Goal: Use online tool/utility

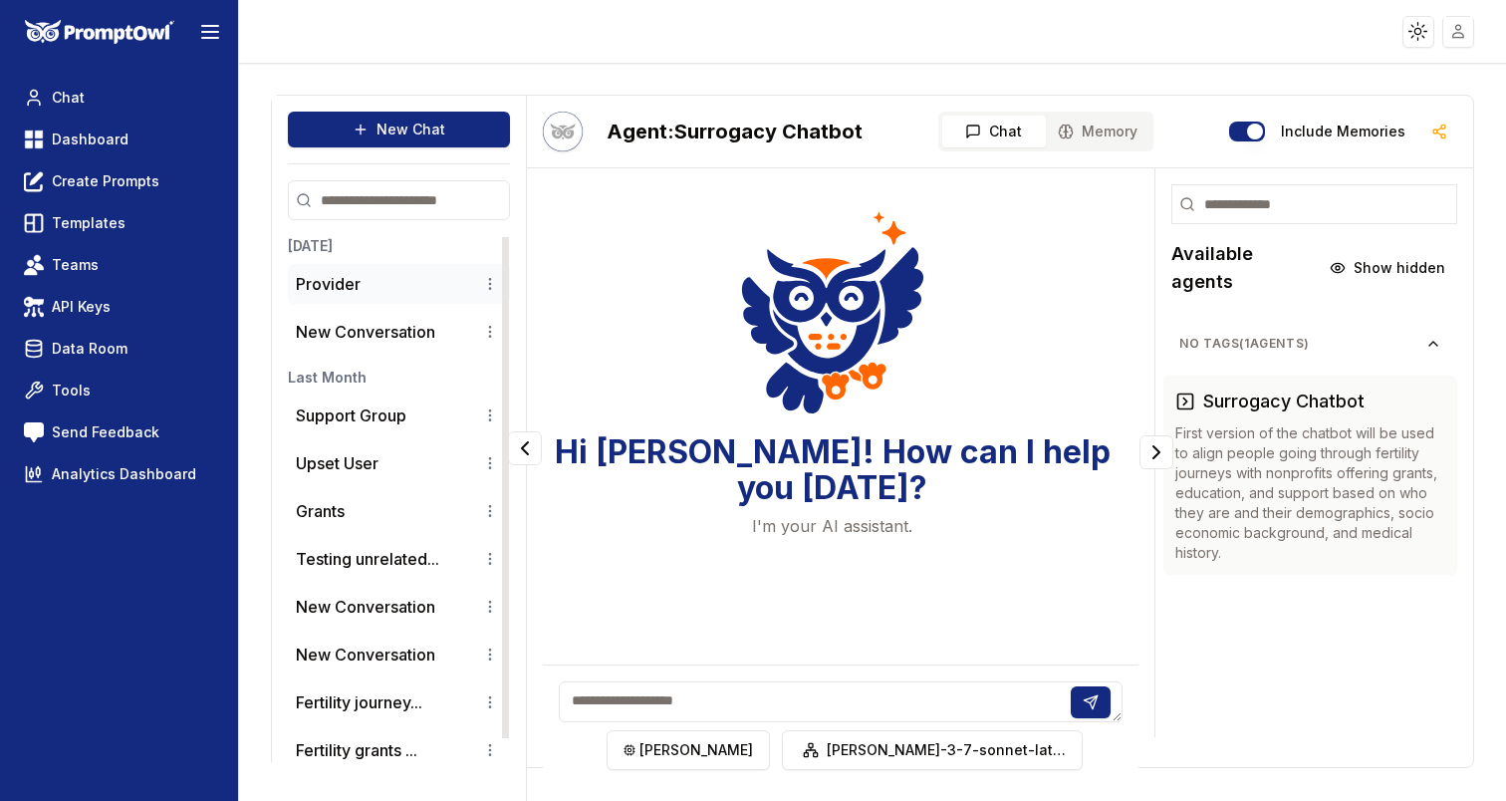
click at [445, 270] on li "Provider" at bounding box center [399, 284] width 222 height 40
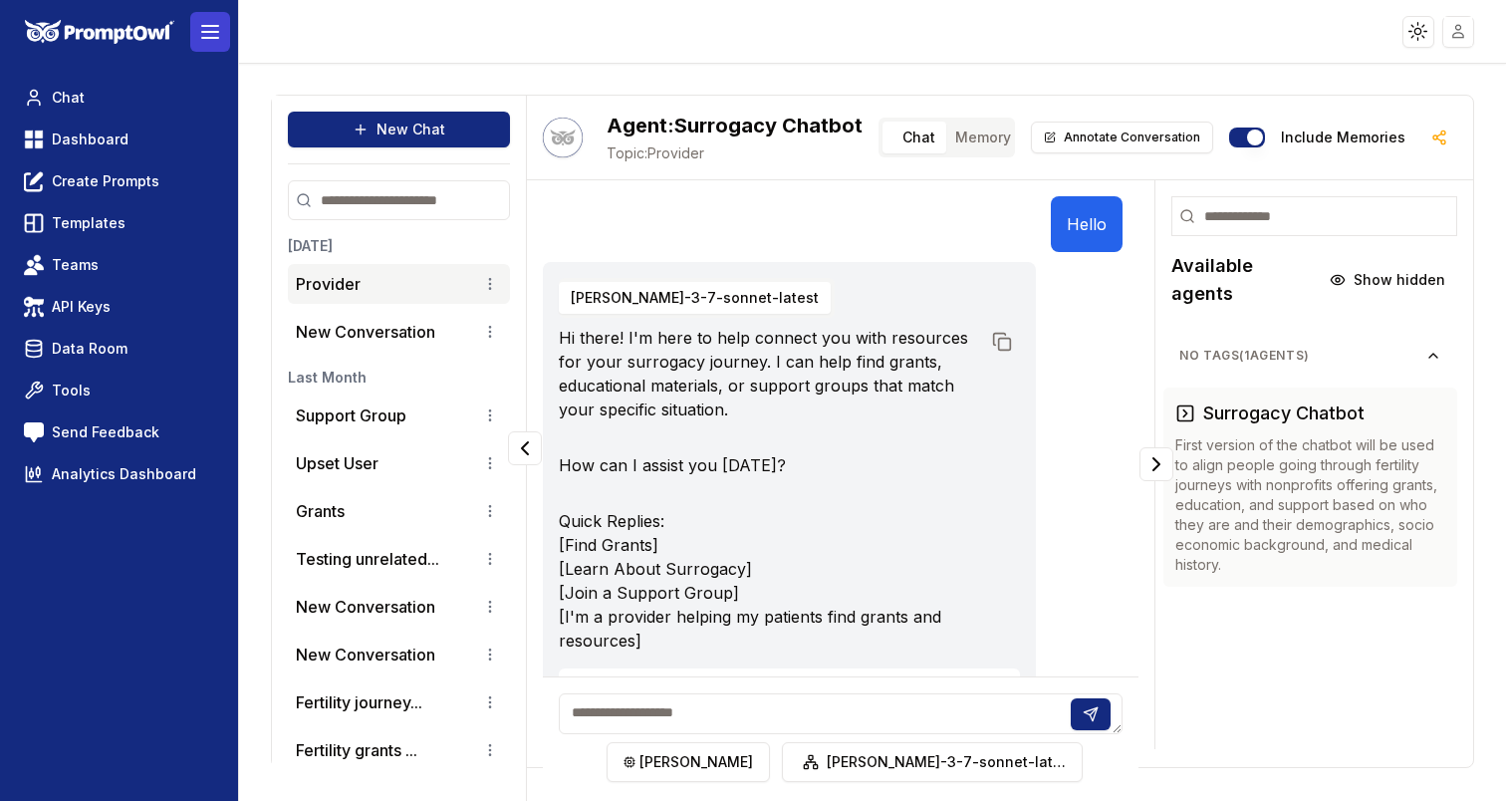
click at [205, 30] on icon at bounding box center [210, 32] width 24 height 24
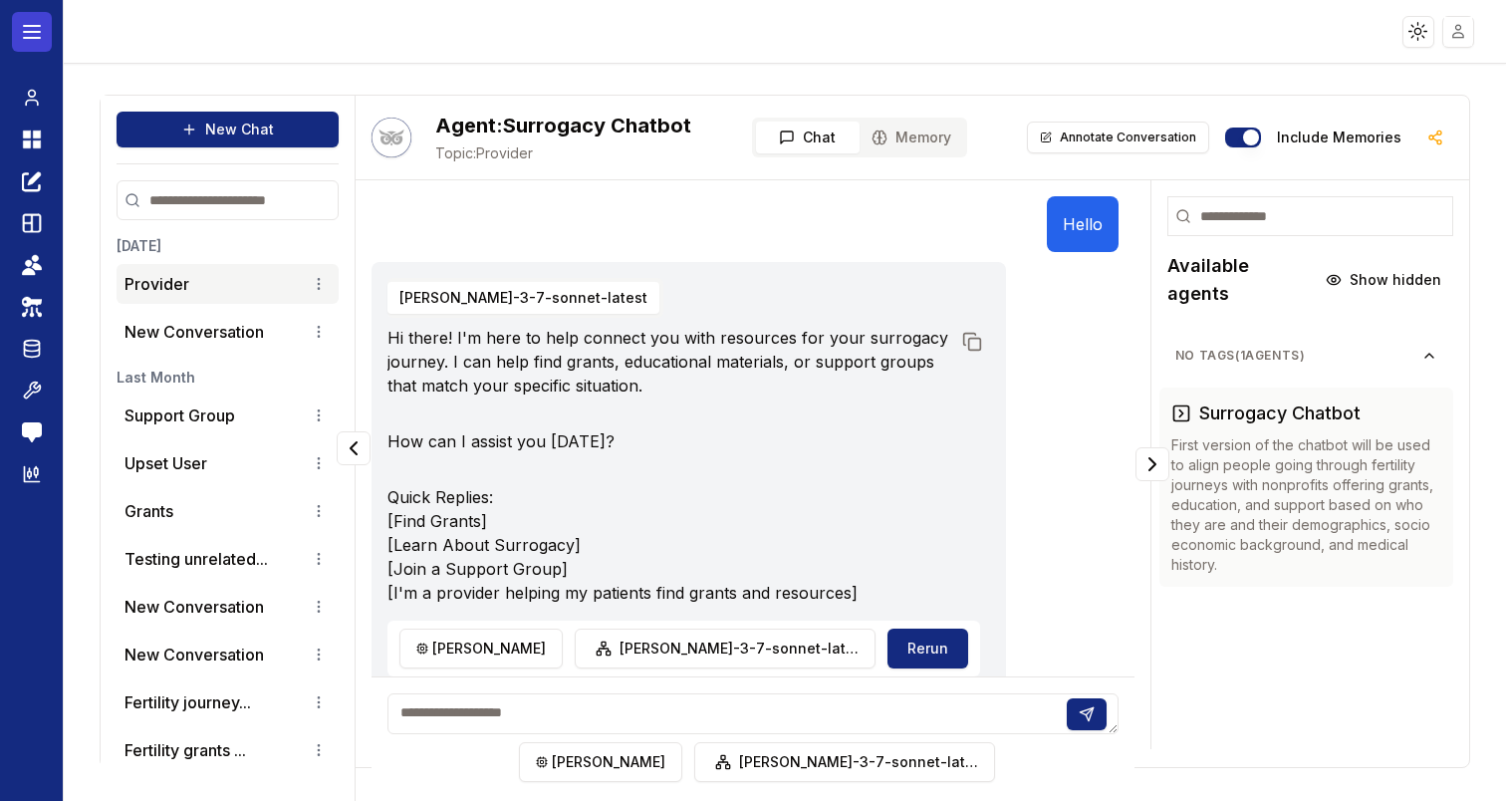
click at [44, 34] on button at bounding box center [32, 32] width 40 height 40
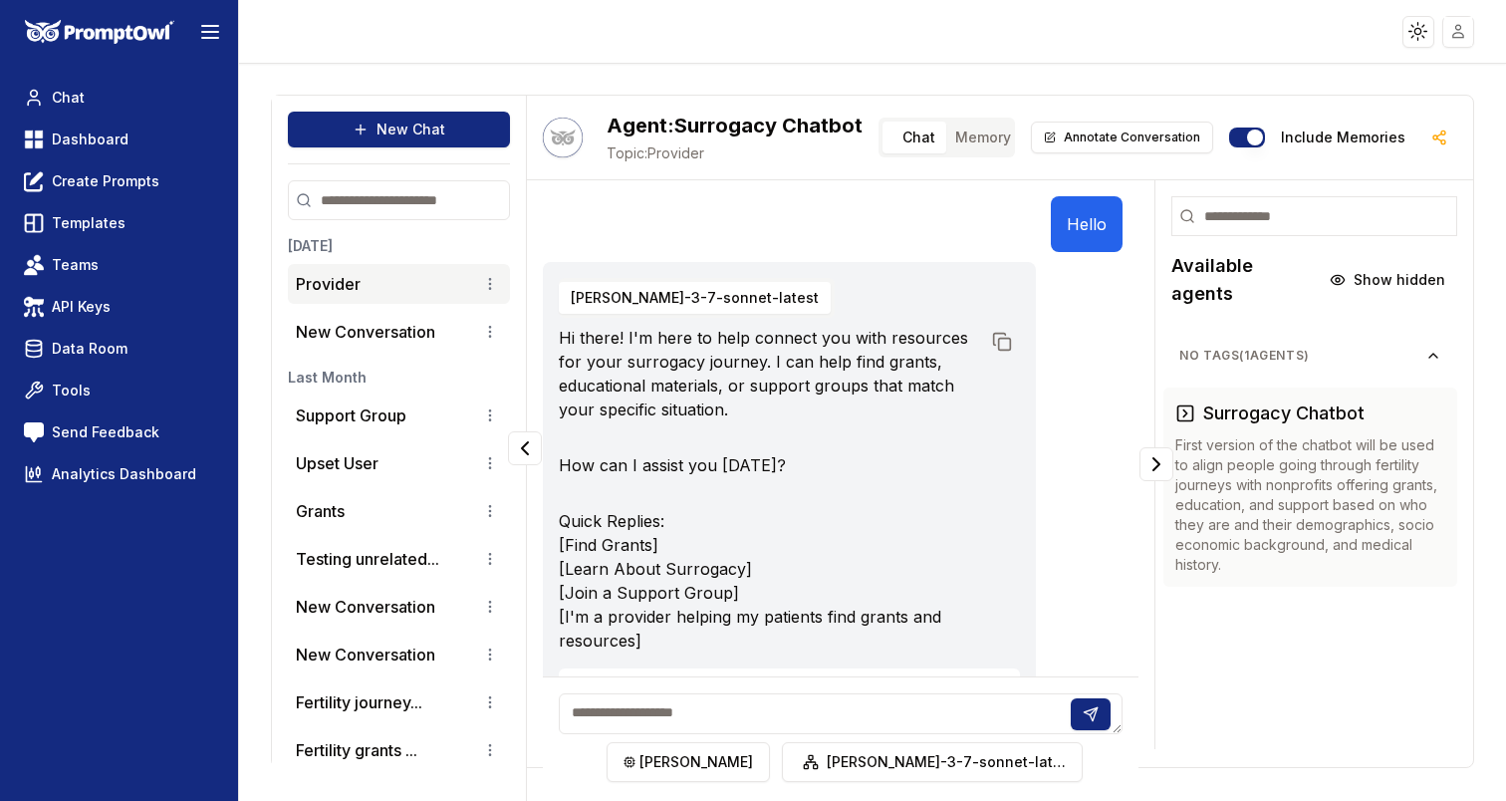
click at [84, 39] on img at bounding box center [99, 32] width 149 height 25
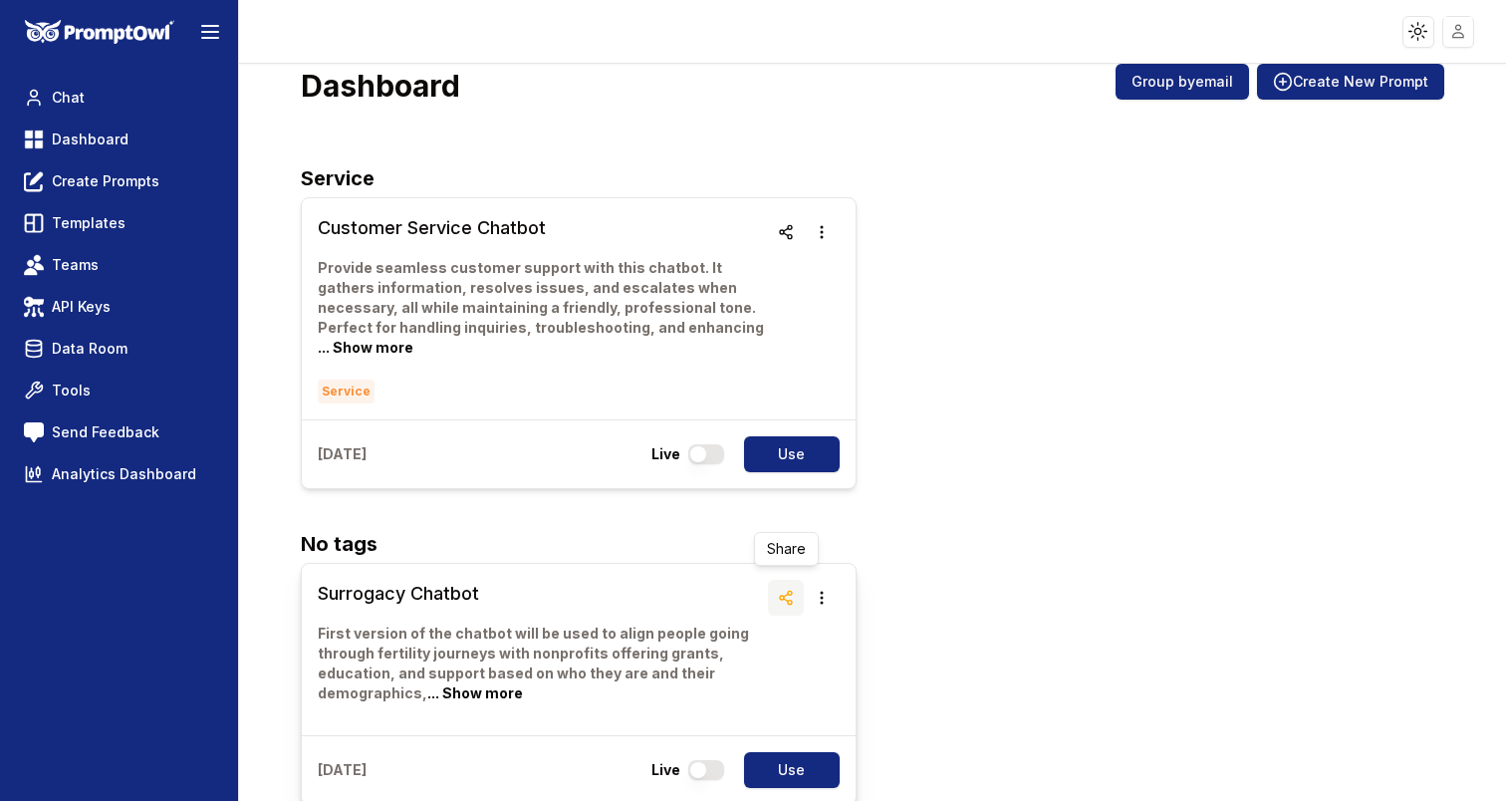
click at [778, 589] on icon "button" at bounding box center [786, 597] width 16 height 16
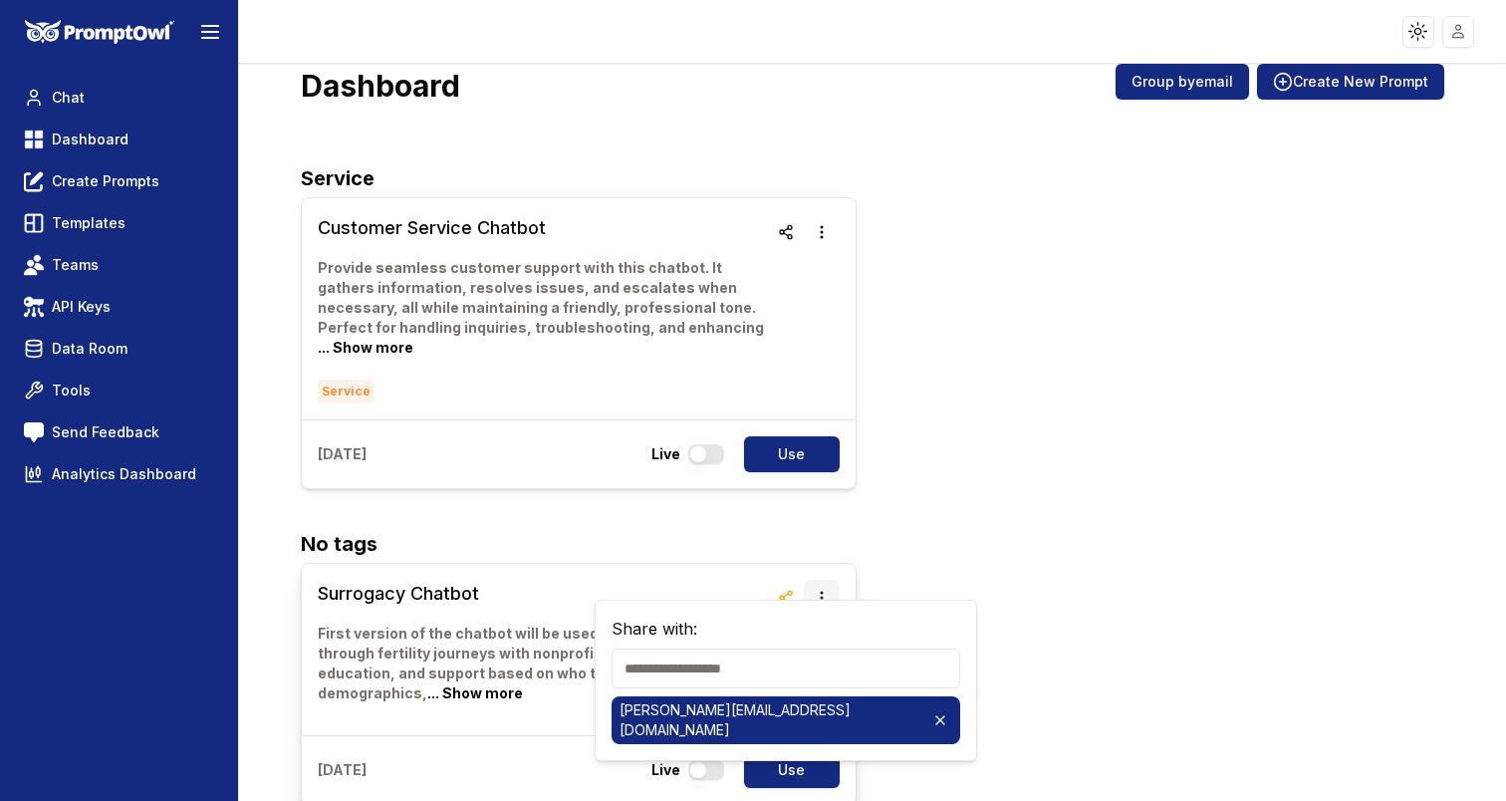
click at [831, 580] on button "button" at bounding box center [822, 598] width 36 height 36
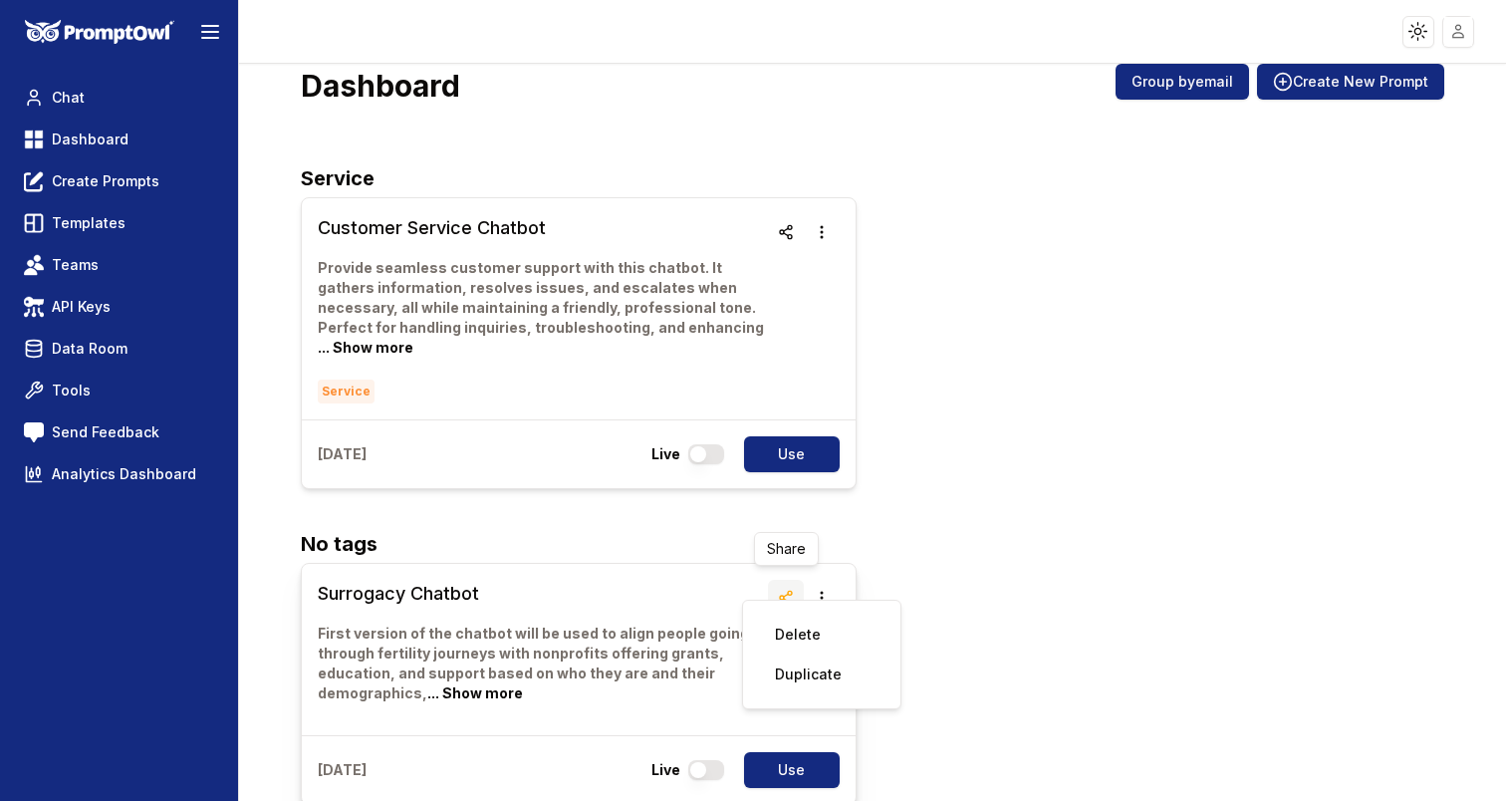
click at [793, 589] on icon "button" at bounding box center [786, 597] width 16 height 16
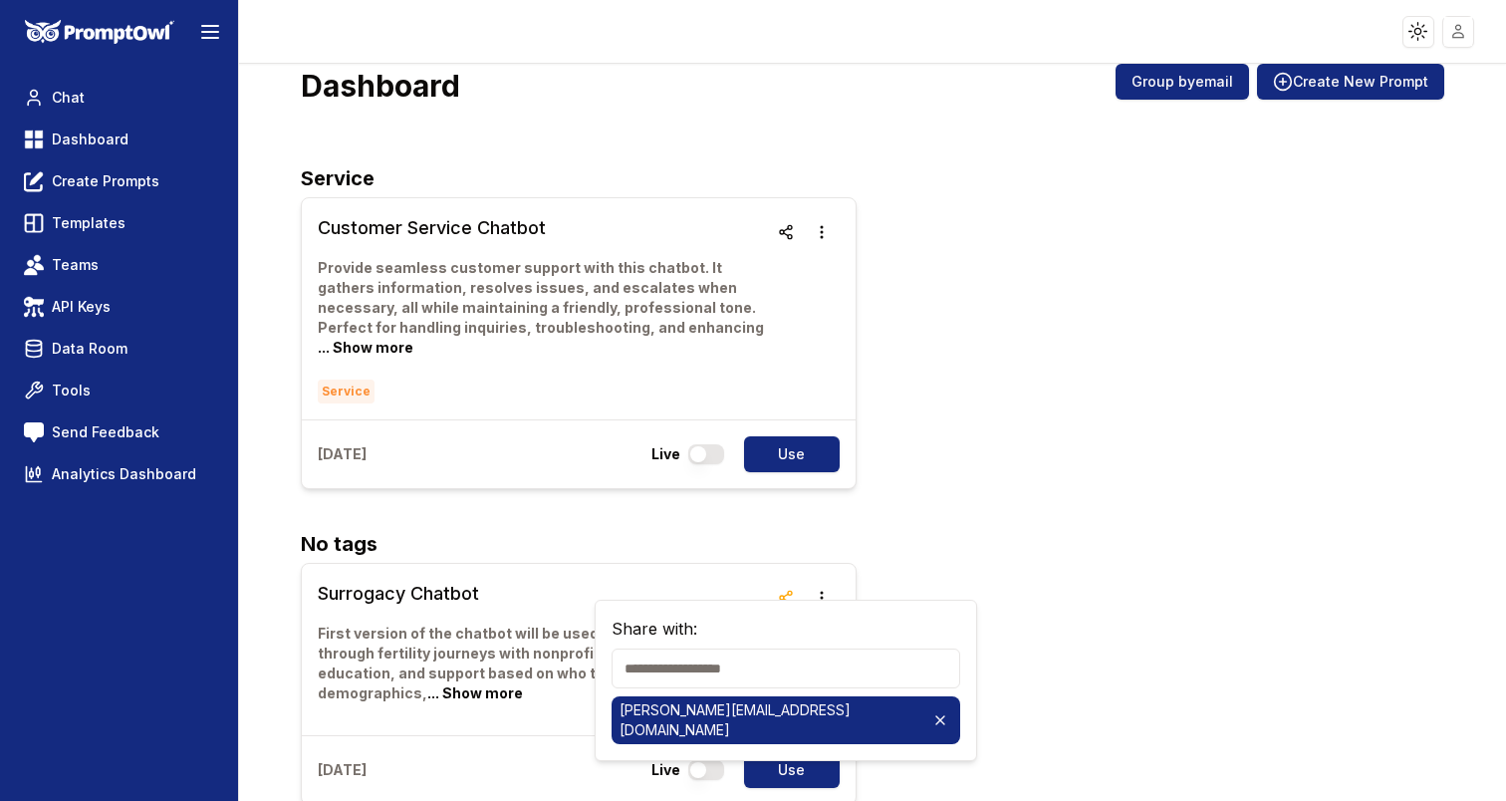
click at [881, 563] on div "Surrogacy Chatbot First version of the chatbot will be used to align people goi…" at bounding box center [872, 684] width 1143 height 242
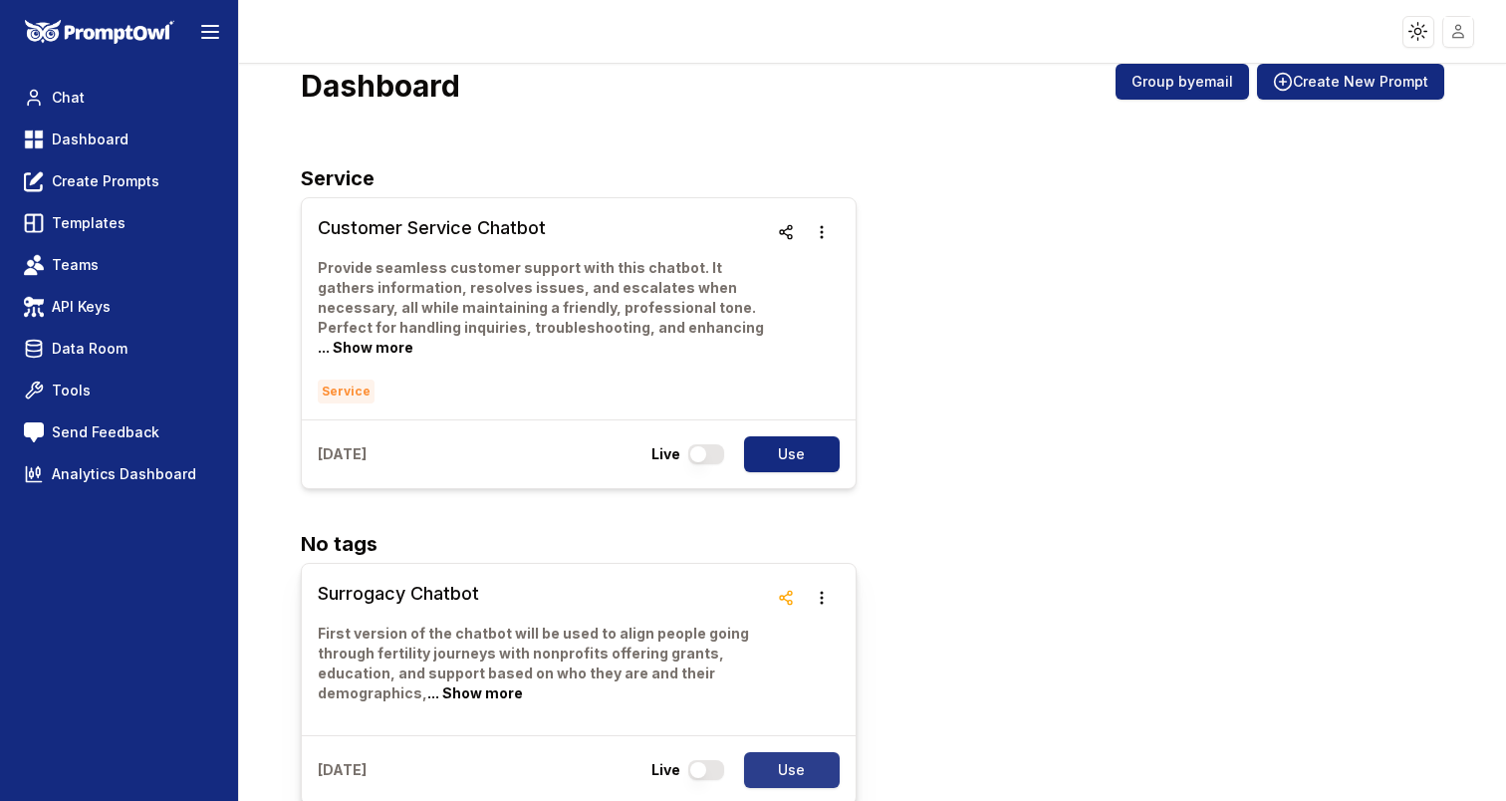
click at [793, 752] on button "Use" at bounding box center [792, 770] width 96 height 36
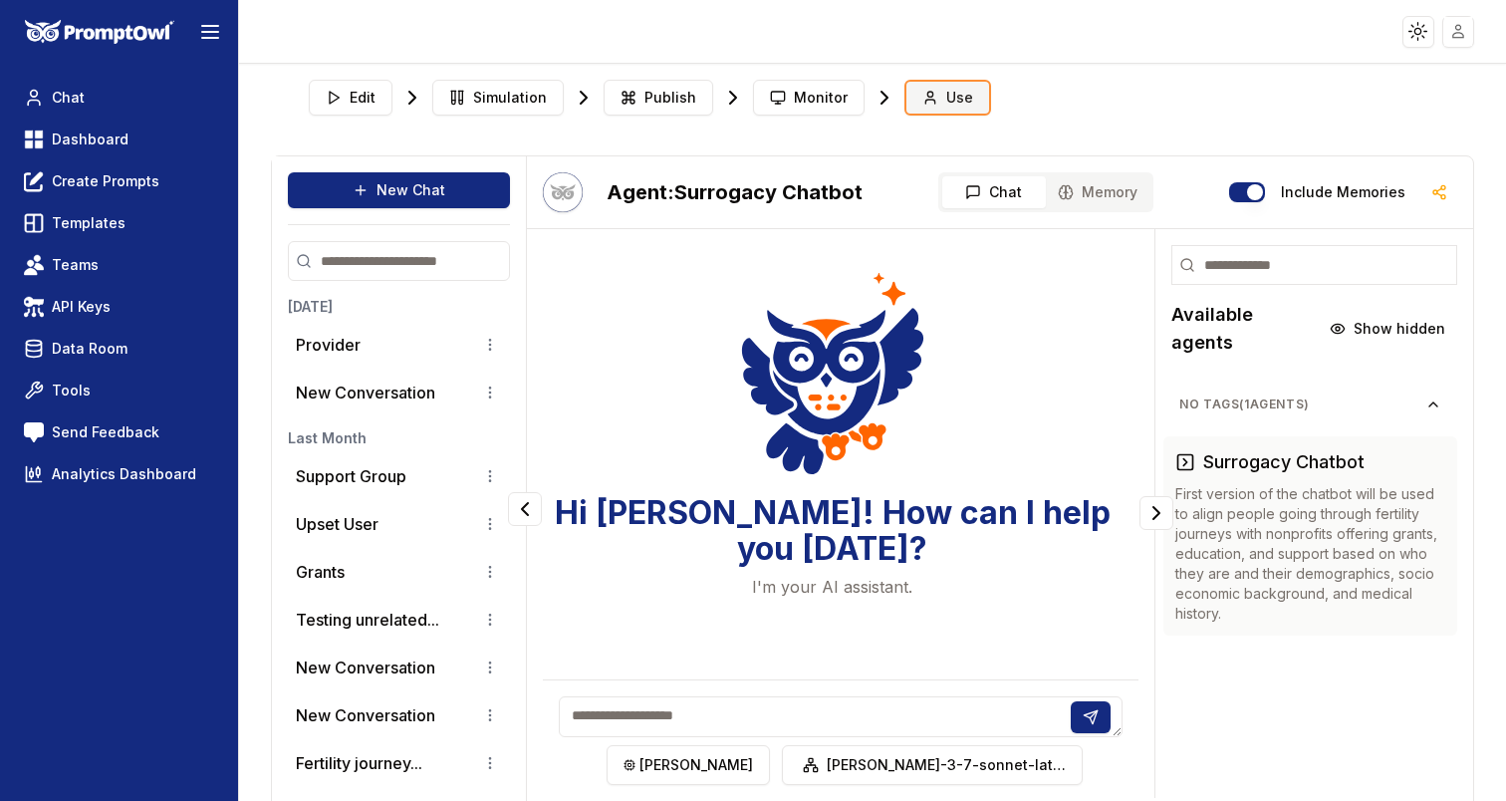
scroll to position [1, 0]
click at [928, 98] on button "Use" at bounding box center [947, 97] width 87 height 36
click at [1440, 189] on icon "button" at bounding box center [1439, 191] width 16 height 16
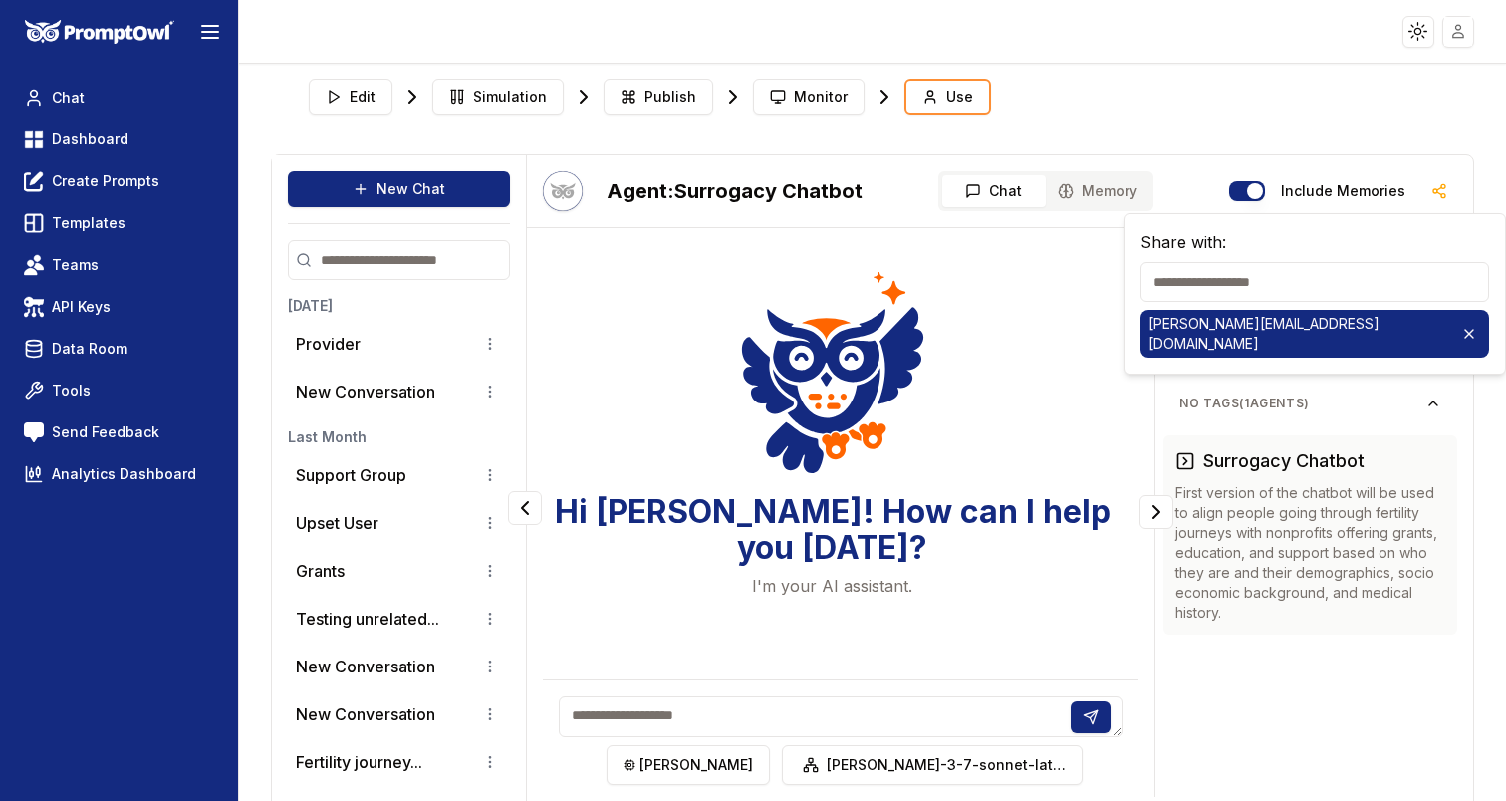
click at [1245, 186] on button "Include Memories" at bounding box center [1247, 191] width 36 height 20
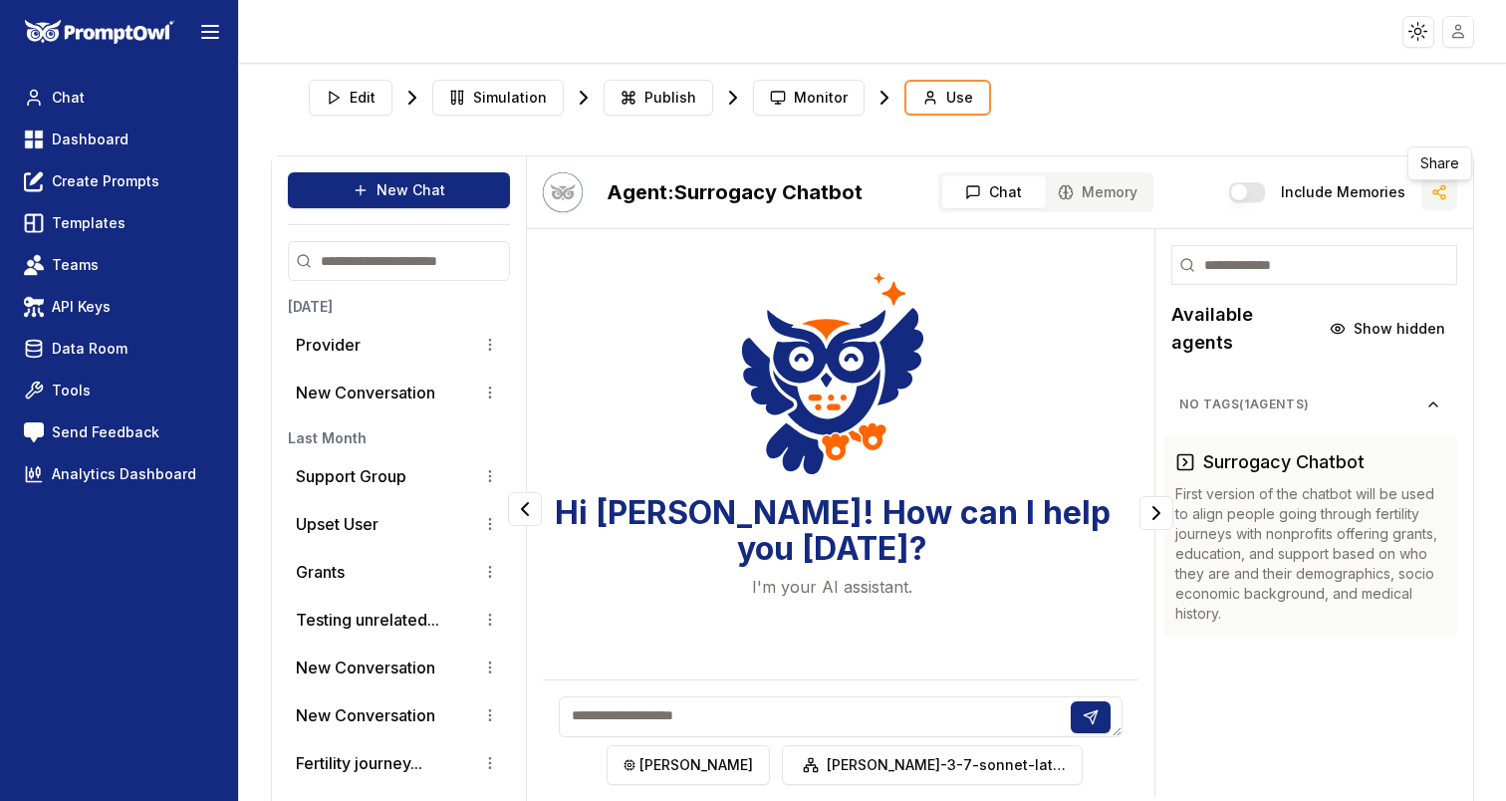
click at [1439, 198] on icon "button" at bounding box center [1439, 192] width 16 height 16
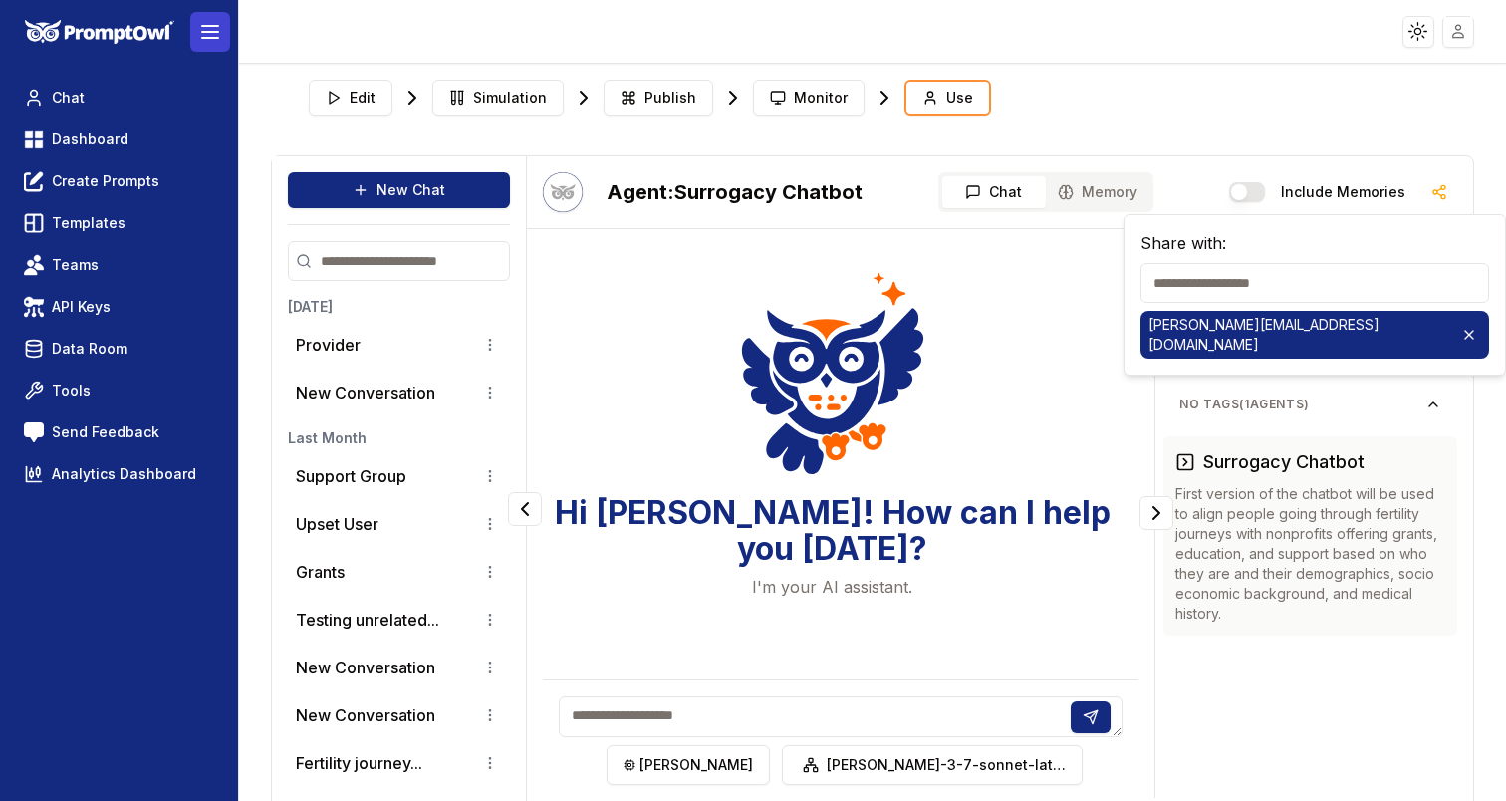
click at [213, 38] on line at bounding box center [210, 38] width 16 height 0
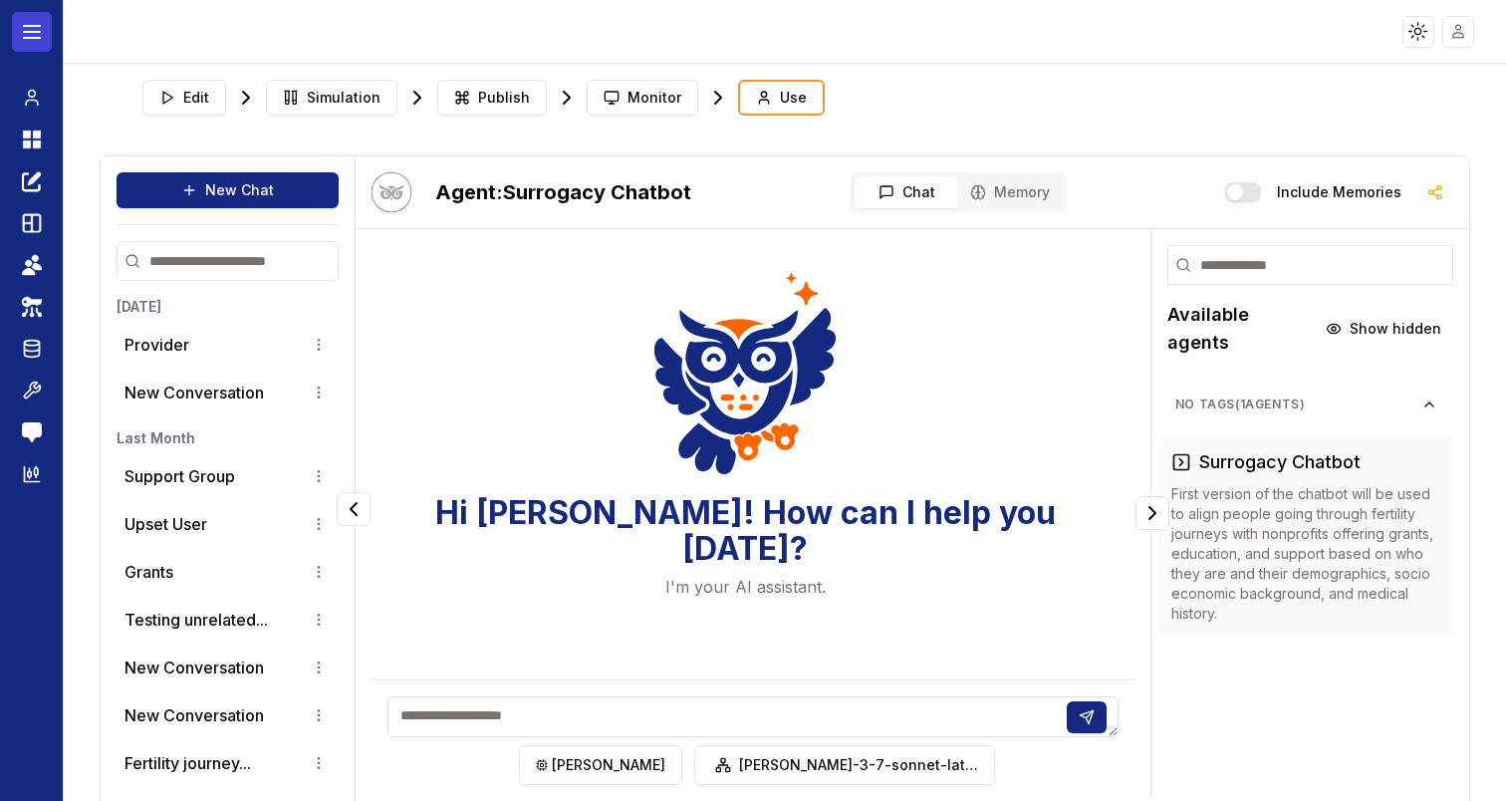
click at [19, 34] on button at bounding box center [32, 32] width 40 height 40
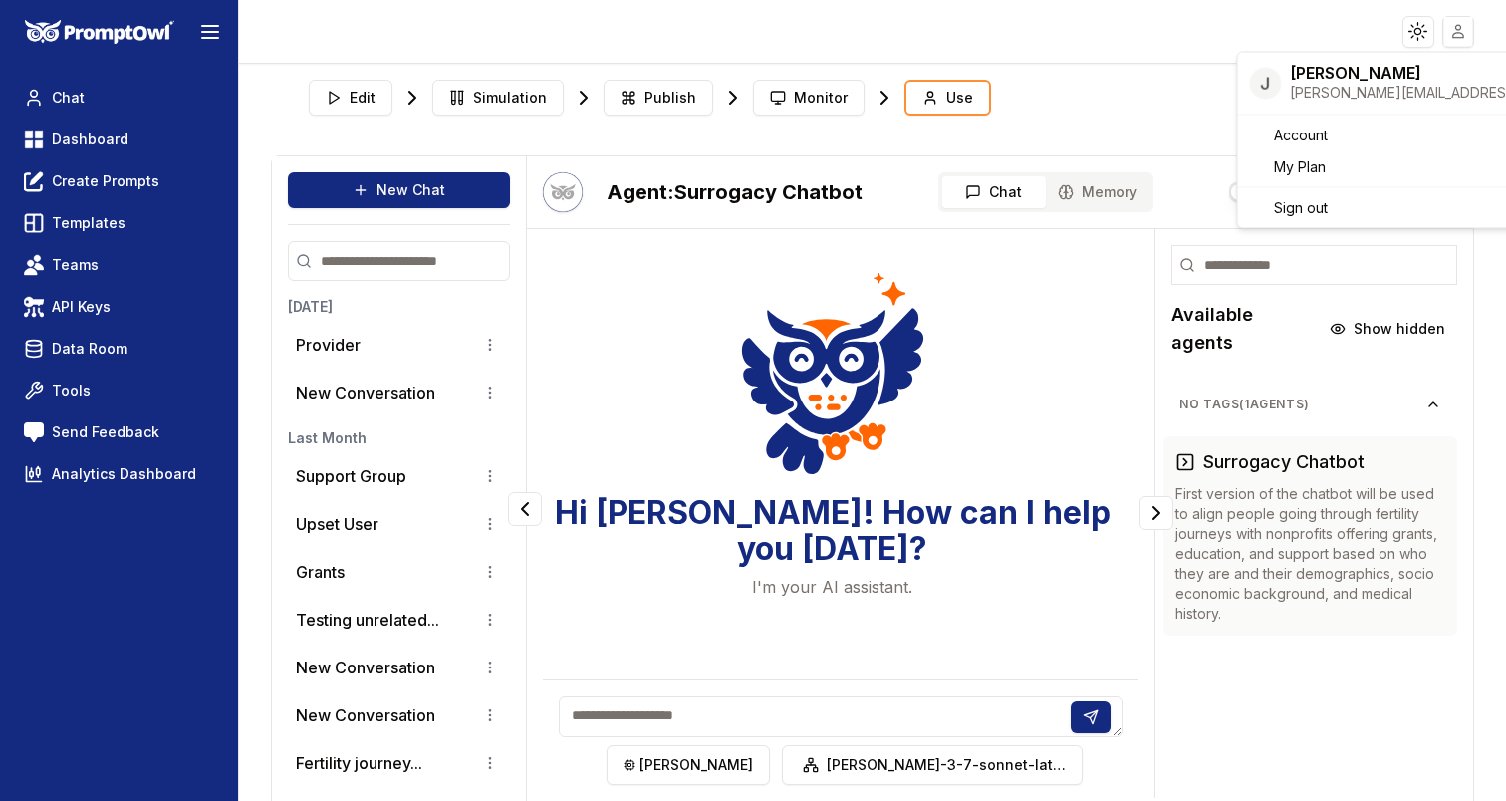
click at [1458, 31] on html "Toggle theme Toggle user menu Chat Dashboard Create Prompts Templates Teams API…" at bounding box center [753, 400] width 1506 height 801
click at [1207, 43] on html "Toggle theme Toggle user menu Chat Dashboard Create Prompts Templates Teams API…" at bounding box center [753, 400] width 1506 height 801
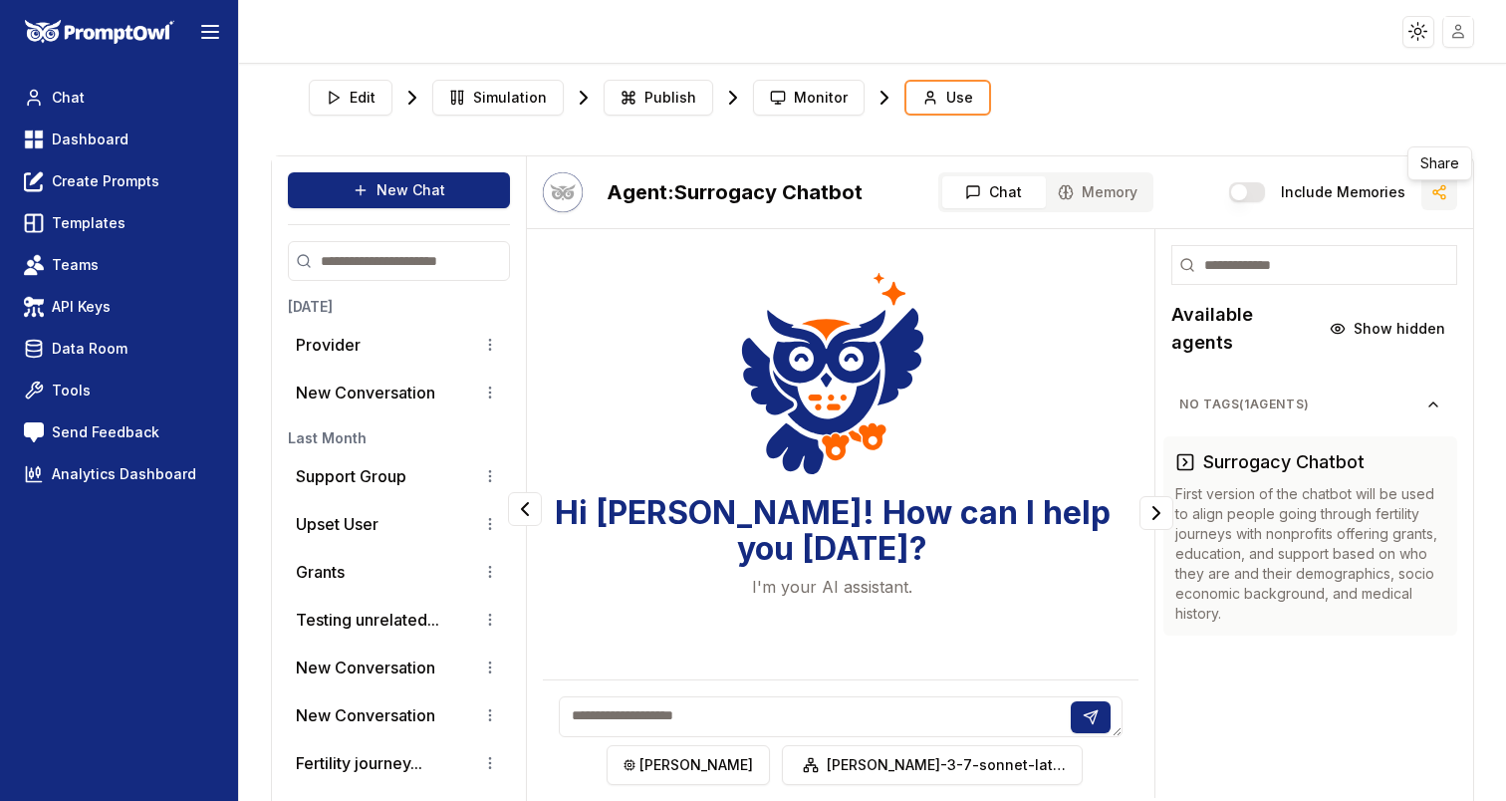
click at [1432, 189] on icon "button" at bounding box center [1439, 192] width 16 height 16
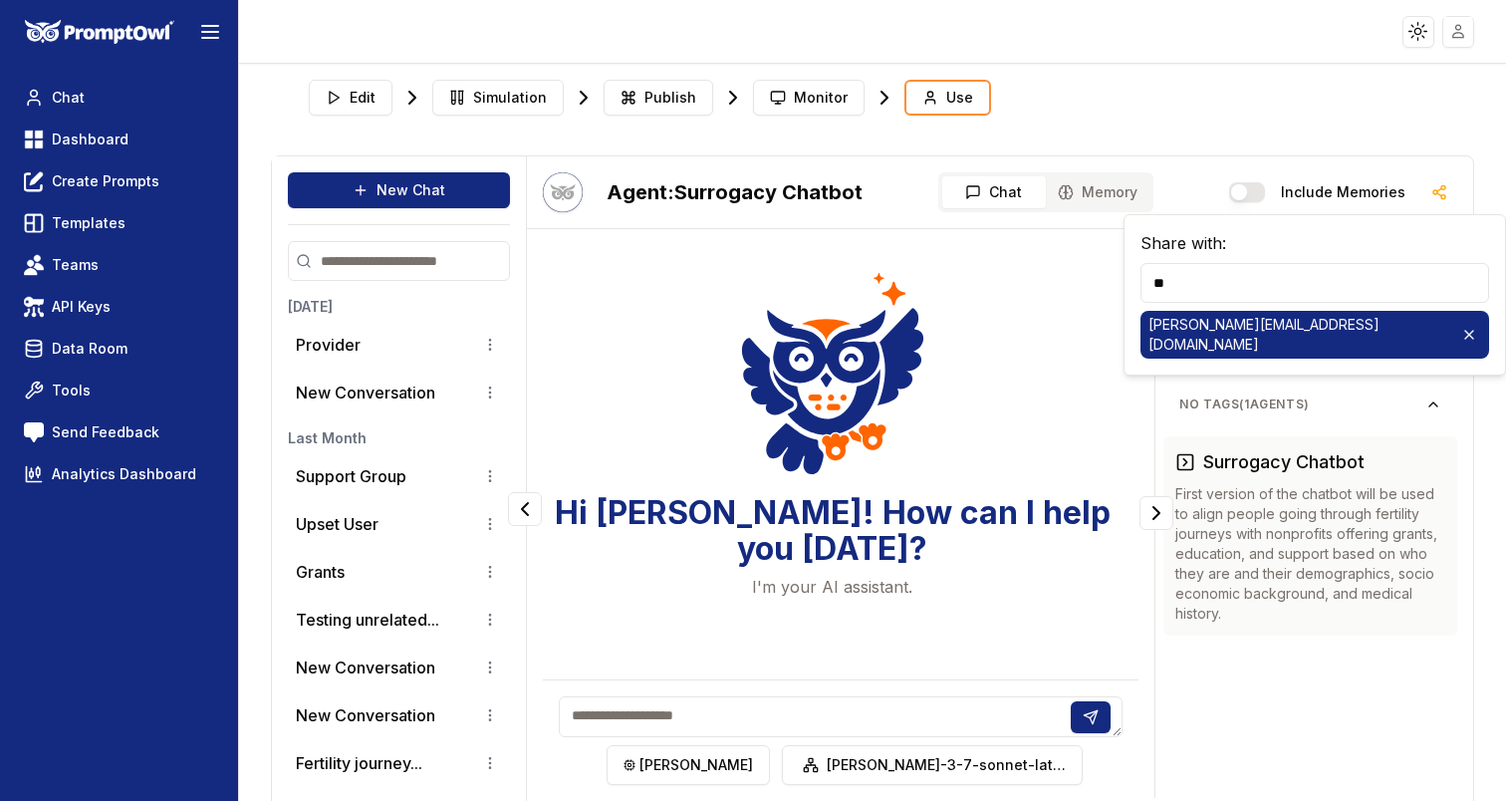
type input "*"
click at [1375, 276] on input at bounding box center [1314, 283] width 349 height 40
paste input "**********"
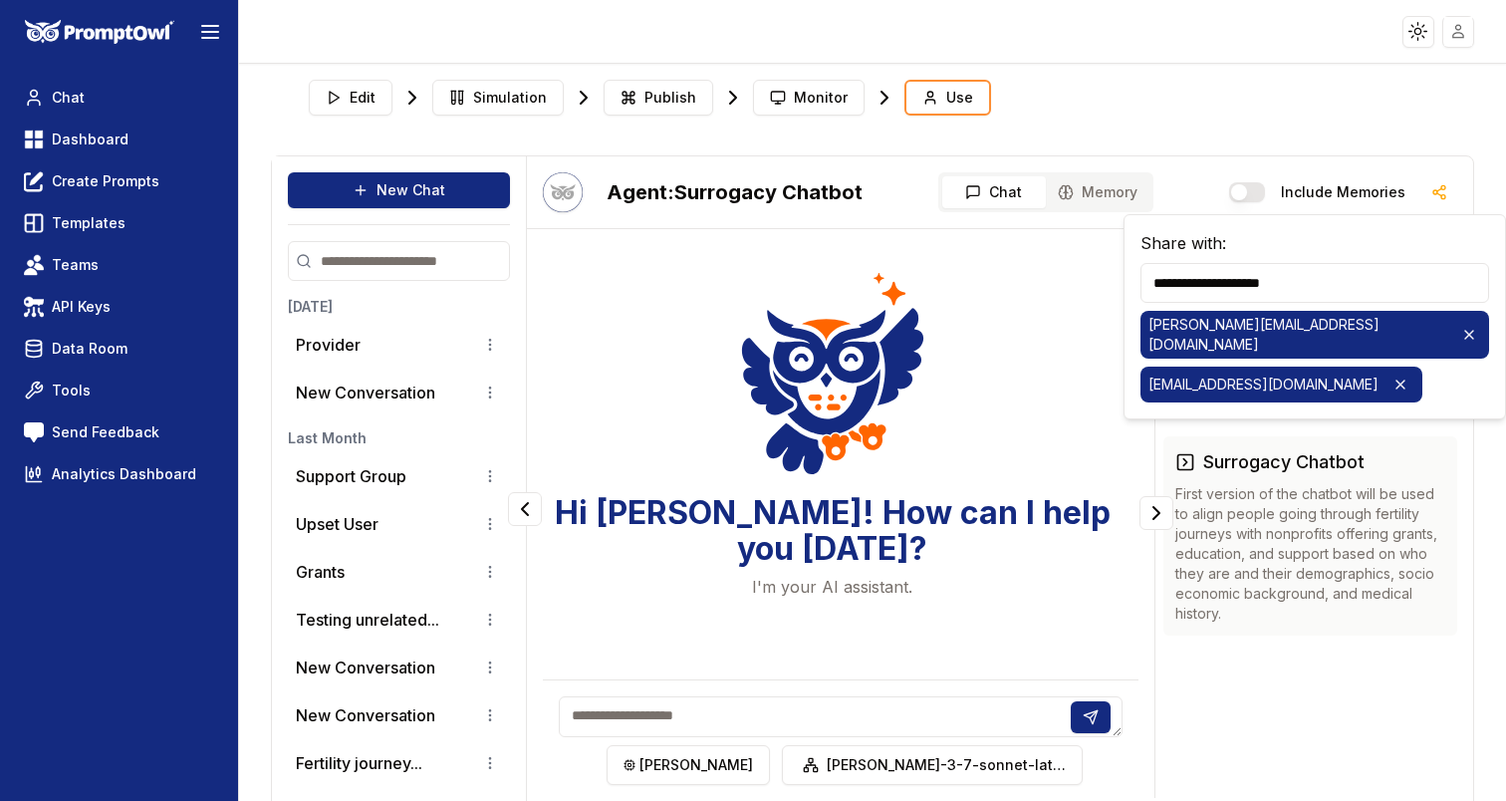
drag, startPoint x: 1327, startPoint y: 287, endPoint x: 1132, endPoint y: 280, distance: 195.3
click at [1132, 280] on div "**********" at bounding box center [1314, 316] width 382 height 205
type input "**********"
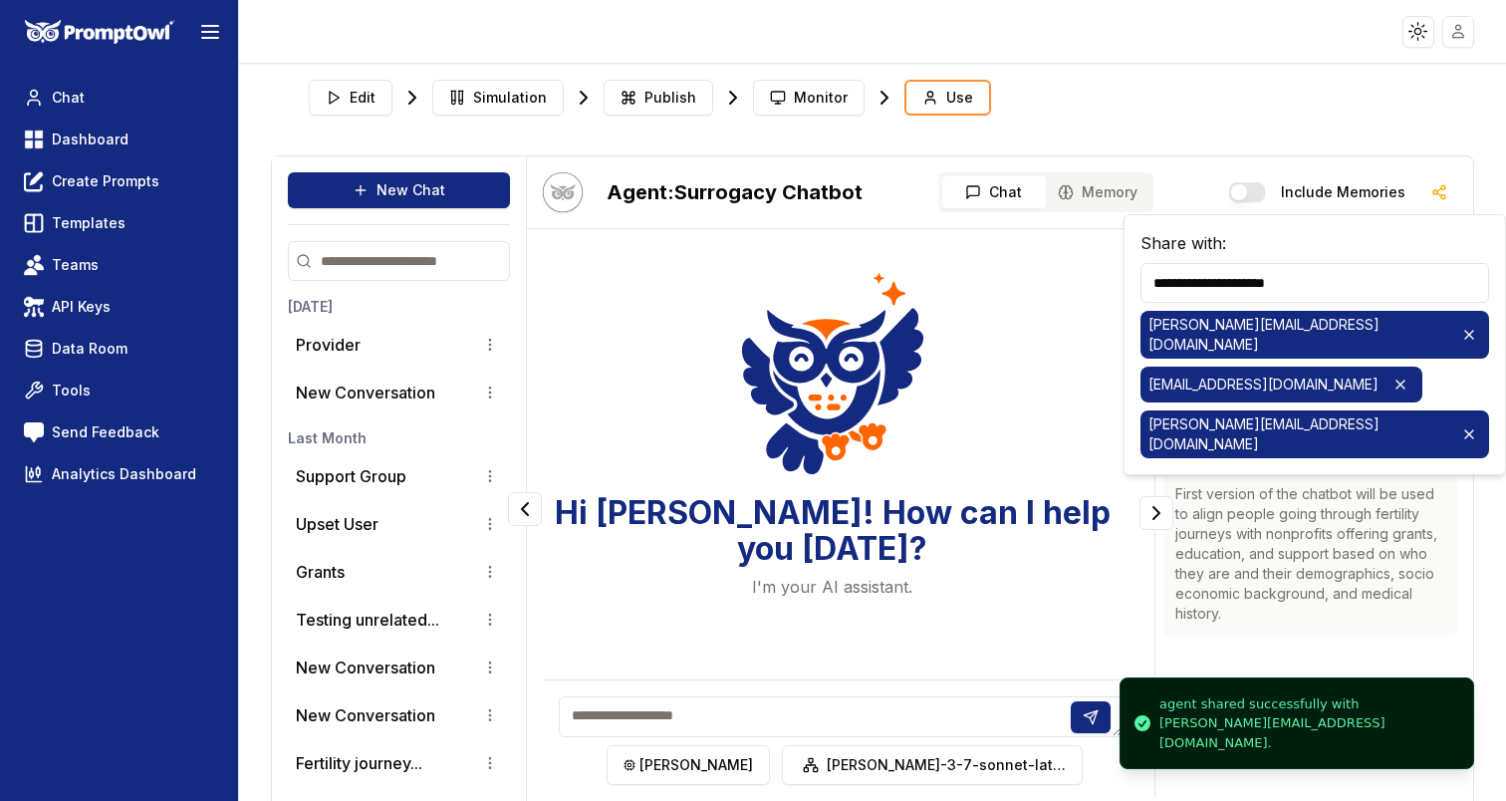
click at [1114, 73] on div "Edit Simulation Publish Monitor Use" at bounding box center [872, 98] width 1143 height 52
